Goal: Task Accomplishment & Management: Manage account settings

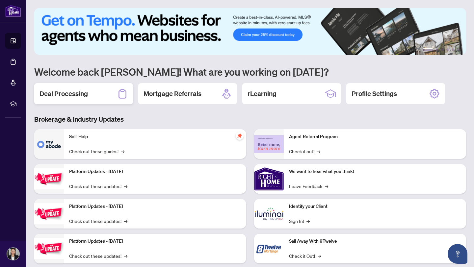
click at [86, 98] on div "Deal Processing" at bounding box center [83, 93] width 99 height 21
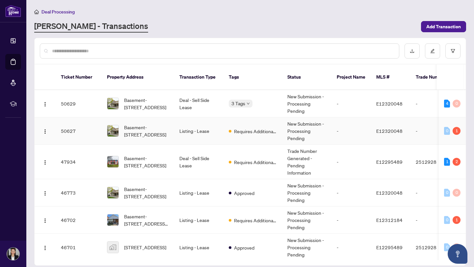
click at [139, 132] on td "Basement-[STREET_ADDRESS]" at bounding box center [138, 131] width 72 height 27
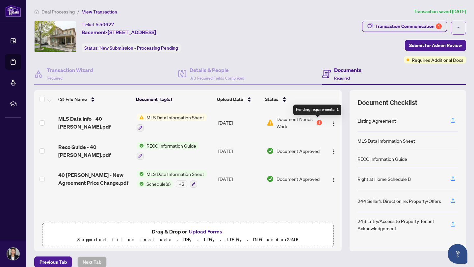
click at [317, 122] on div "1" at bounding box center [319, 122] width 5 height 5
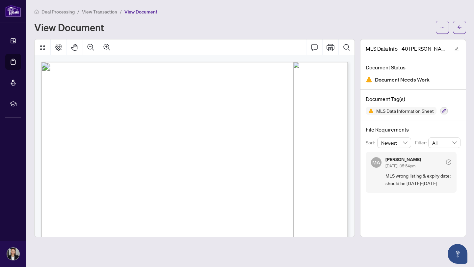
click at [394, 87] on div "Document Status Document Needs Work" at bounding box center [412, 74] width 105 height 32
click at [396, 111] on span "MLS Data Information Sheet" at bounding box center [405, 111] width 63 height 5
click at [444, 111] on icon "button" at bounding box center [444, 111] width 4 height 4
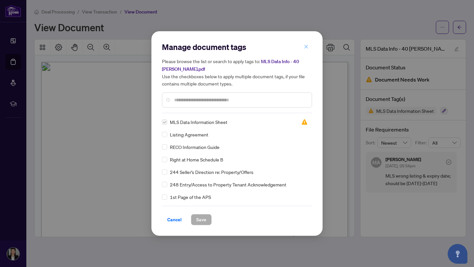
click at [307, 49] on span "button" at bounding box center [306, 46] width 5 height 11
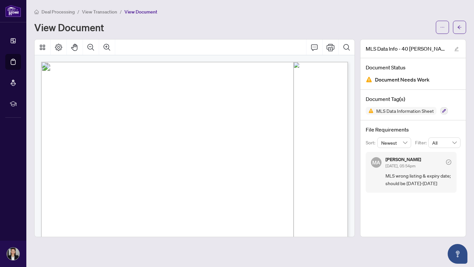
click at [399, 81] on span "Document Needs Work" at bounding box center [402, 79] width 55 height 9
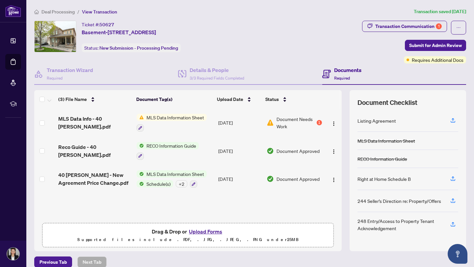
click at [309, 123] on span "Document Needs Work" at bounding box center [296, 123] width 39 height 14
click at [174, 171] on span "MLS Data Information Sheet" at bounding box center [175, 174] width 63 height 7
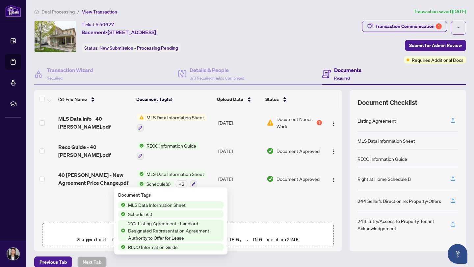
click at [160, 203] on span "MLS Data Information Sheet" at bounding box center [156, 204] width 63 height 7
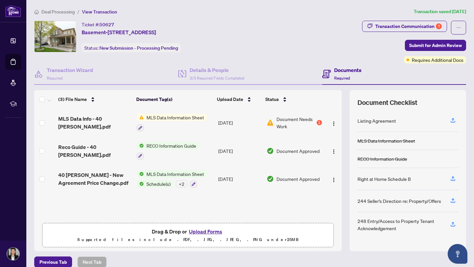
click at [288, 122] on span "Document Needs Work" at bounding box center [296, 123] width 39 height 14
